Goal: Task Accomplishment & Management: Use online tool/utility

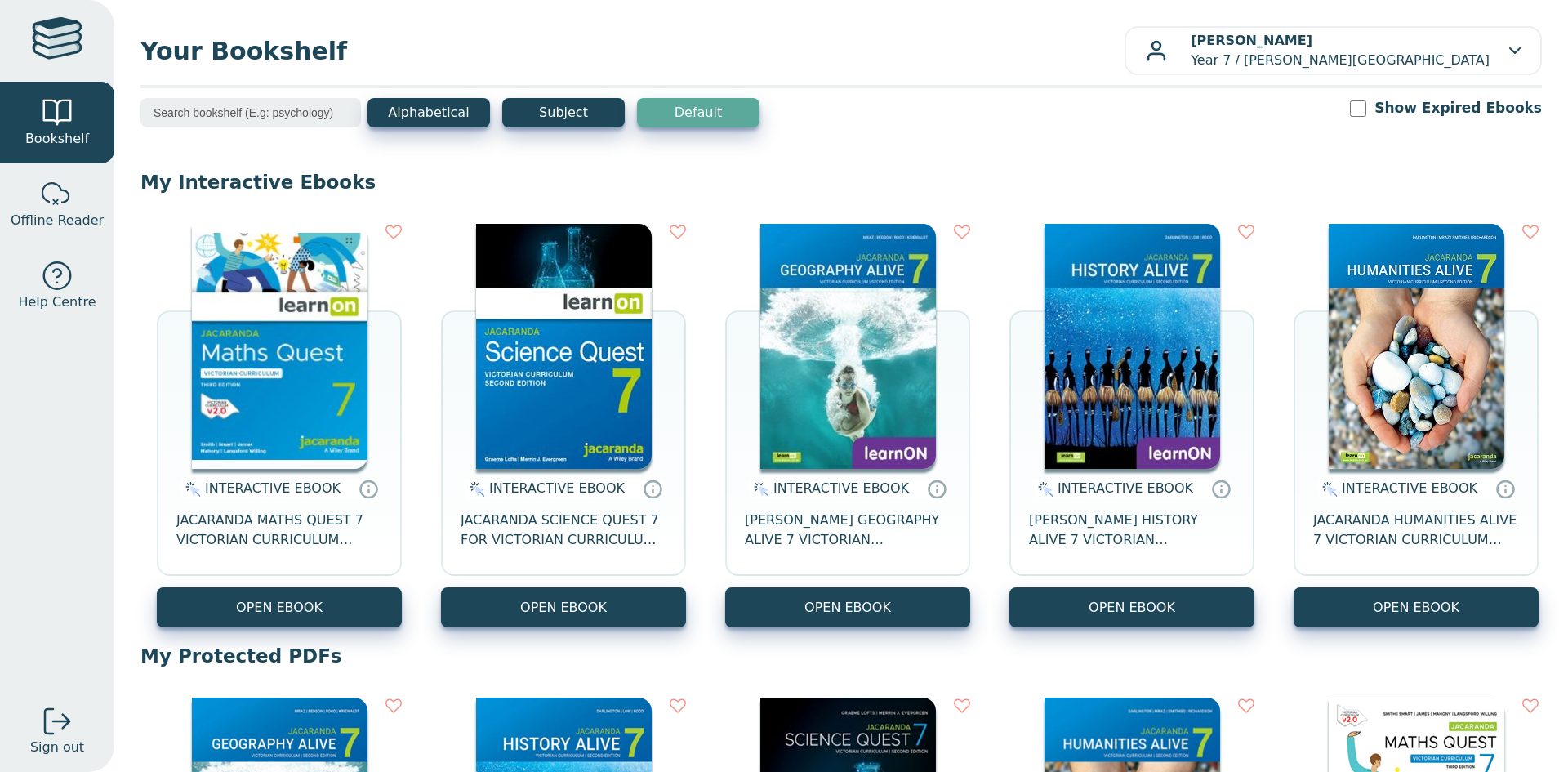
click at [294, 298] on img at bounding box center [280, 347] width 176 height 245
click at [889, 446] on img at bounding box center [848, 347] width 176 height 245
click at [882, 362] on img at bounding box center [848, 347] width 176 height 245
click at [911, 360] on img at bounding box center [848, 347] width 176 height 245
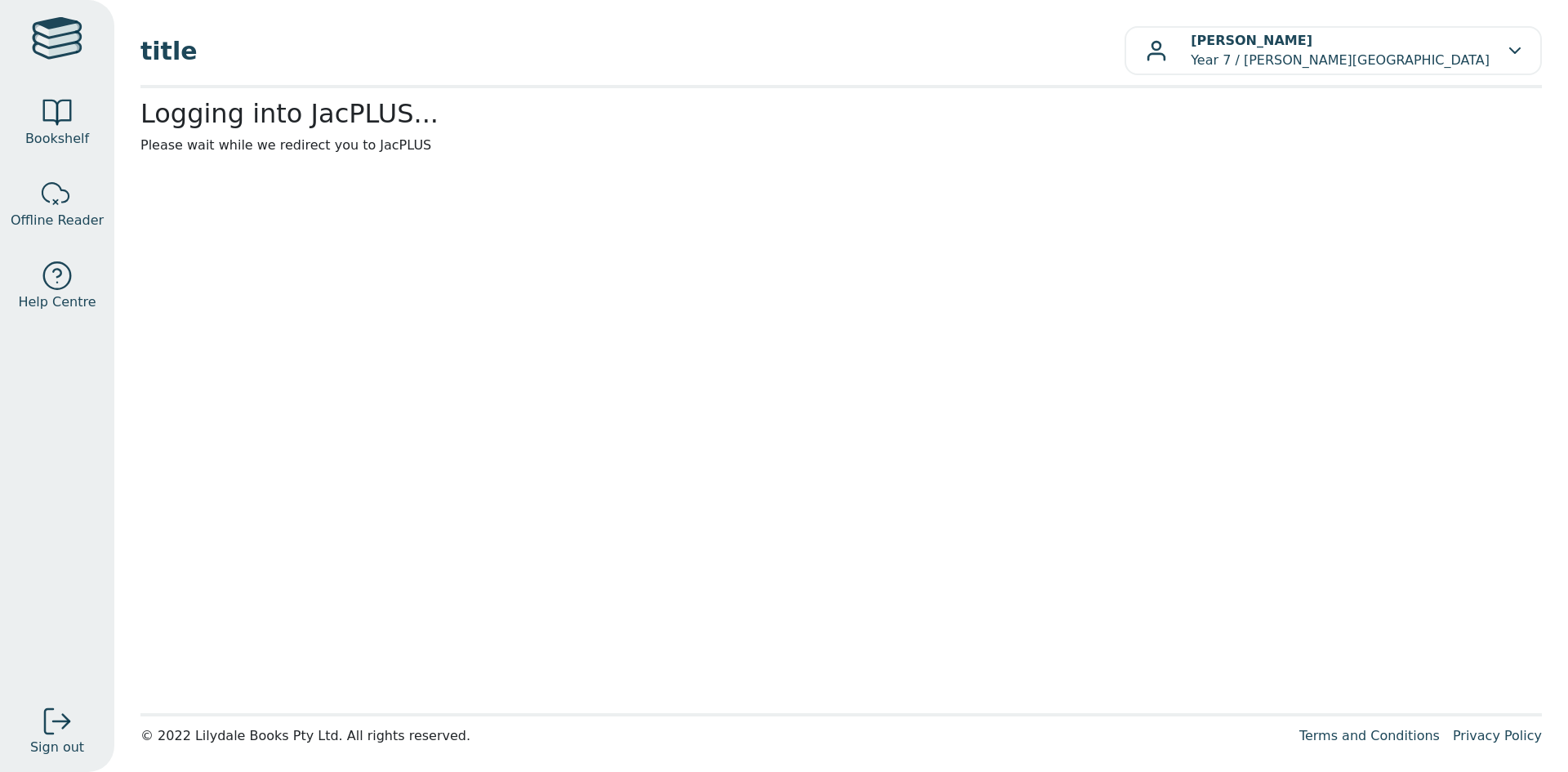
click at [294, 298] on main1 "Logging into JacPLUS... Please wait while we redirect you to JacPLUS" at bounding box center [842, 401] width 1402 height 605
